Goal: Find specific page/section: Find specific page/section

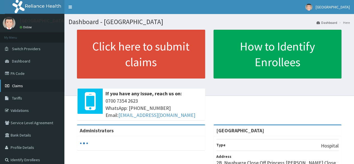
click at [27, 88] on link "Claims" at bounding box center [32, 86] width 64 height 12
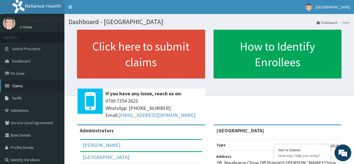
click at [21, 84] on span "Claims" at bounding box center [17, 85] width 11 height 5
